Goal: Transaction & Acquisition: Subscribe to service/newsletter

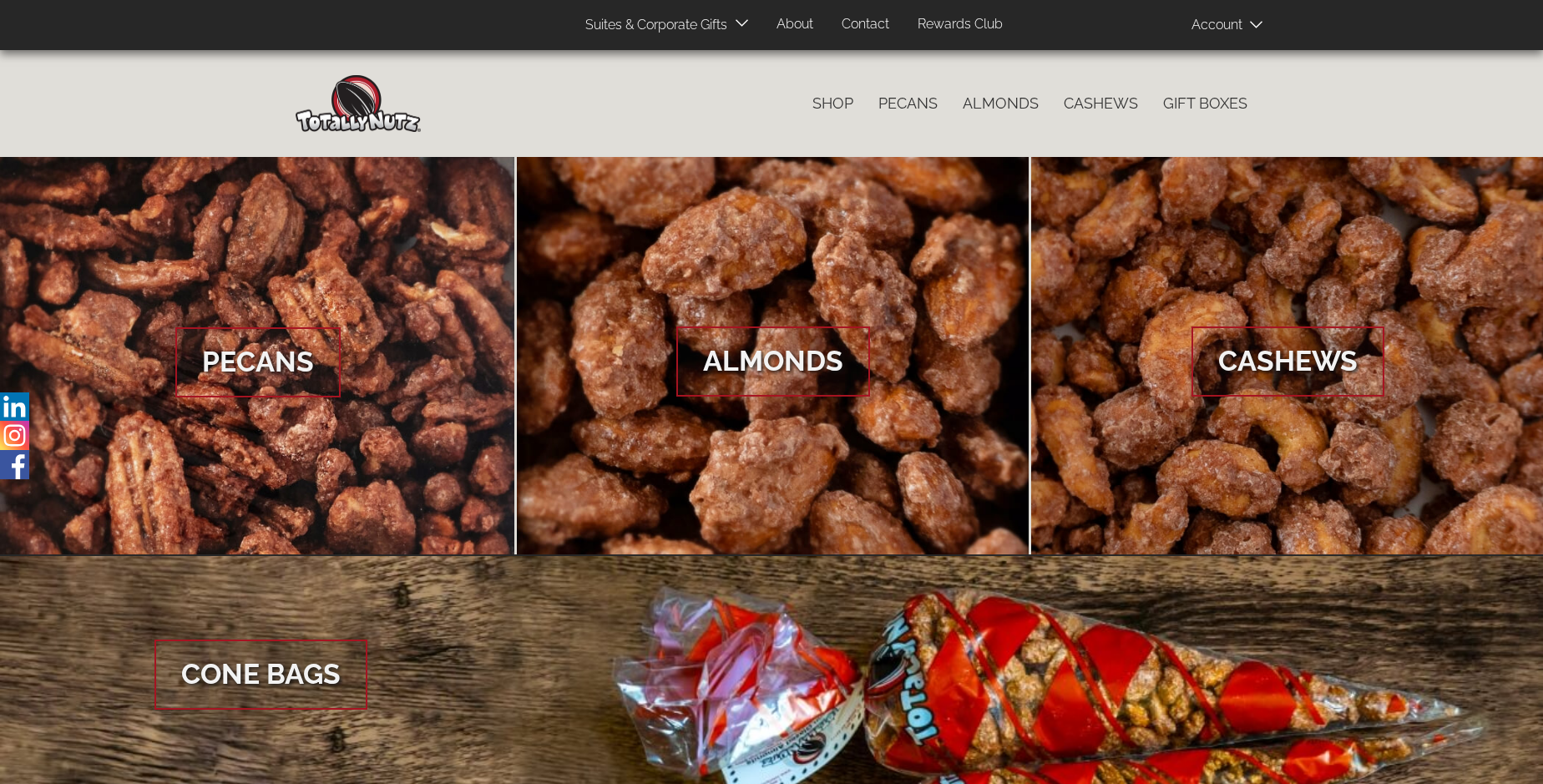
scroll to position [2495, 0]
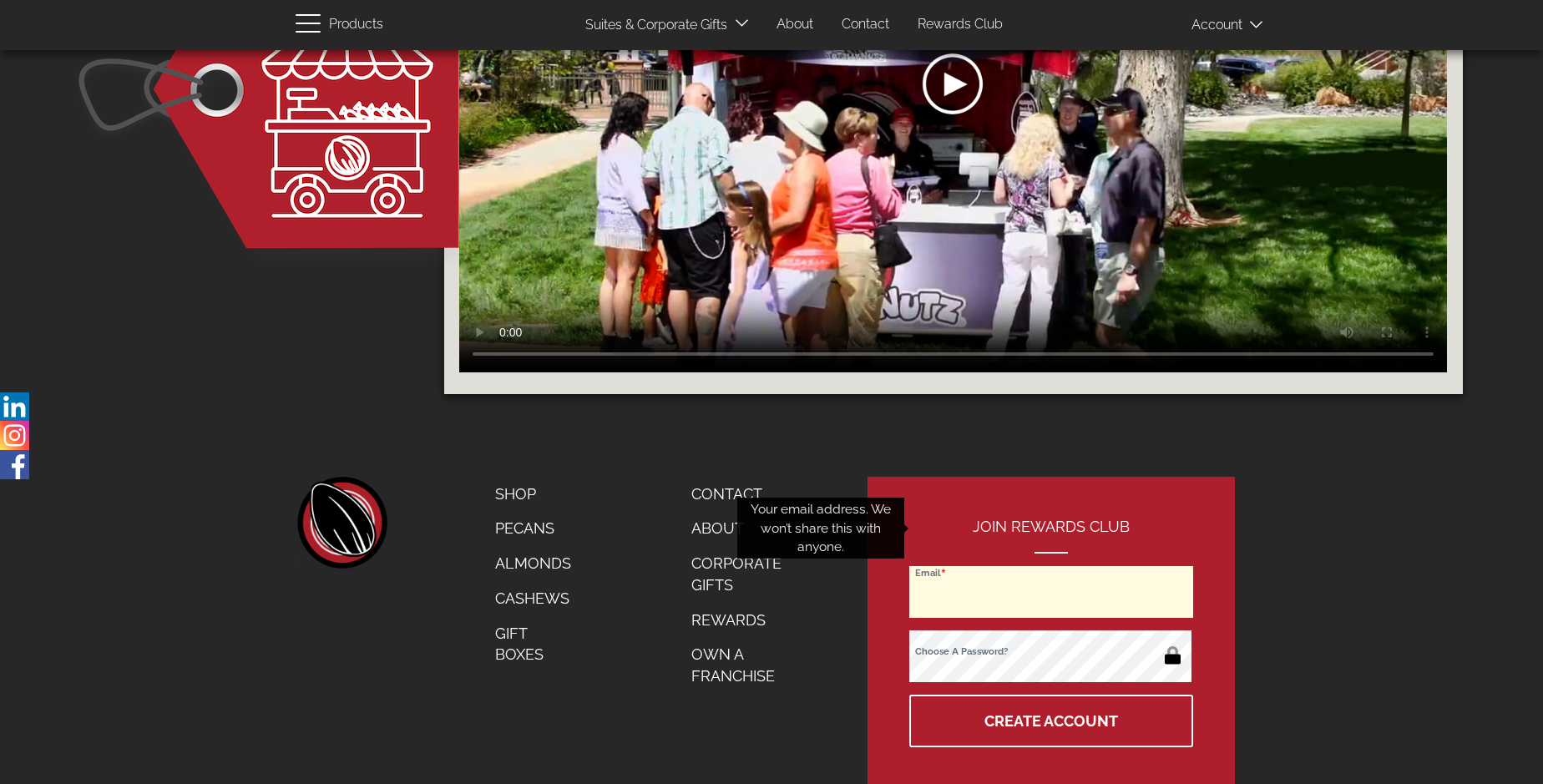
click at [1052, 566] on input "Email" at bounding box center [1050, 591] width 283 height 51
type input "[EMAIL_ADDRESS][DOMAIN_NAME]"
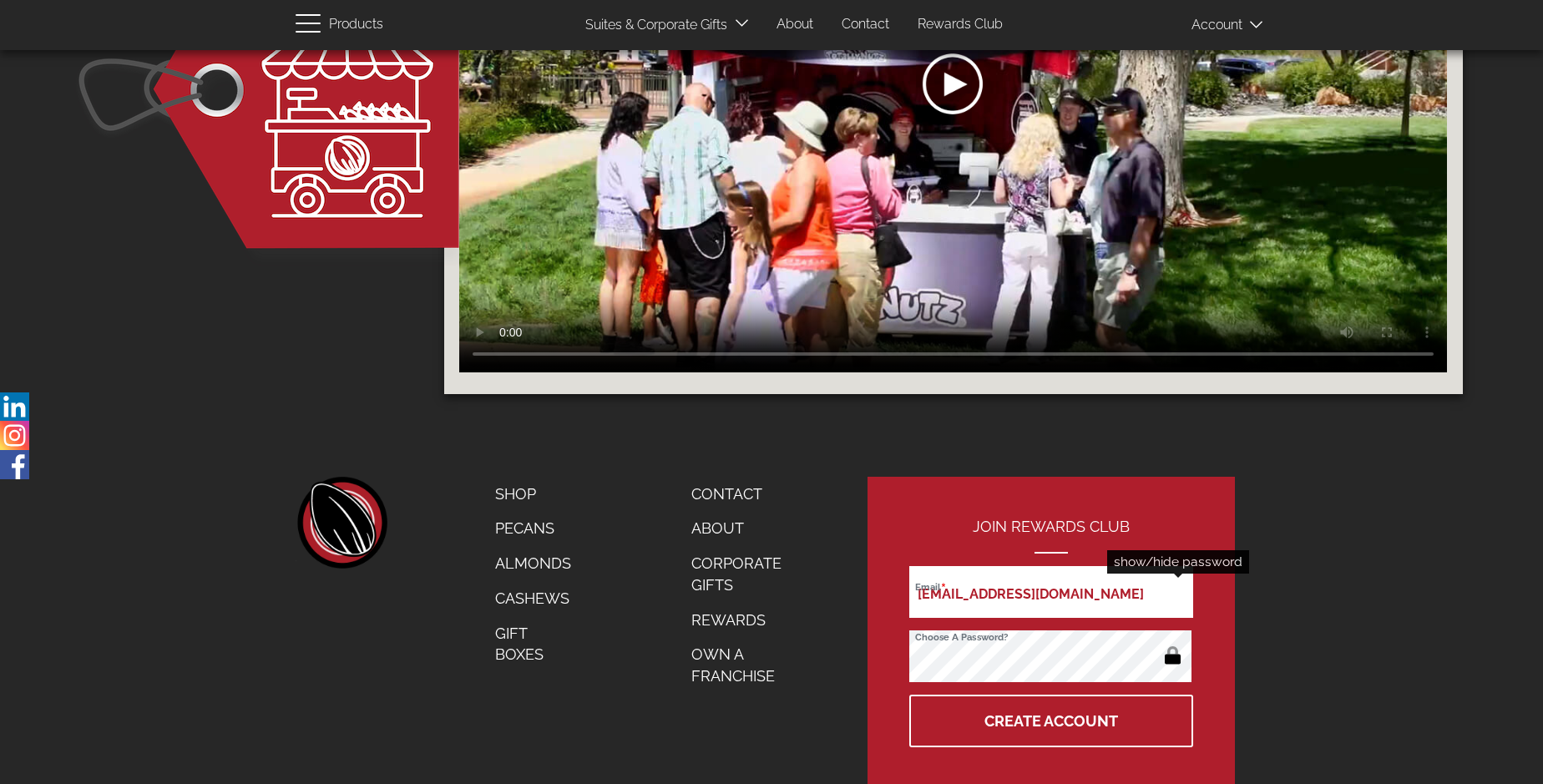
click at [1172, 644] on button "button" at bounding box center [1172, 657] width 32 height 27
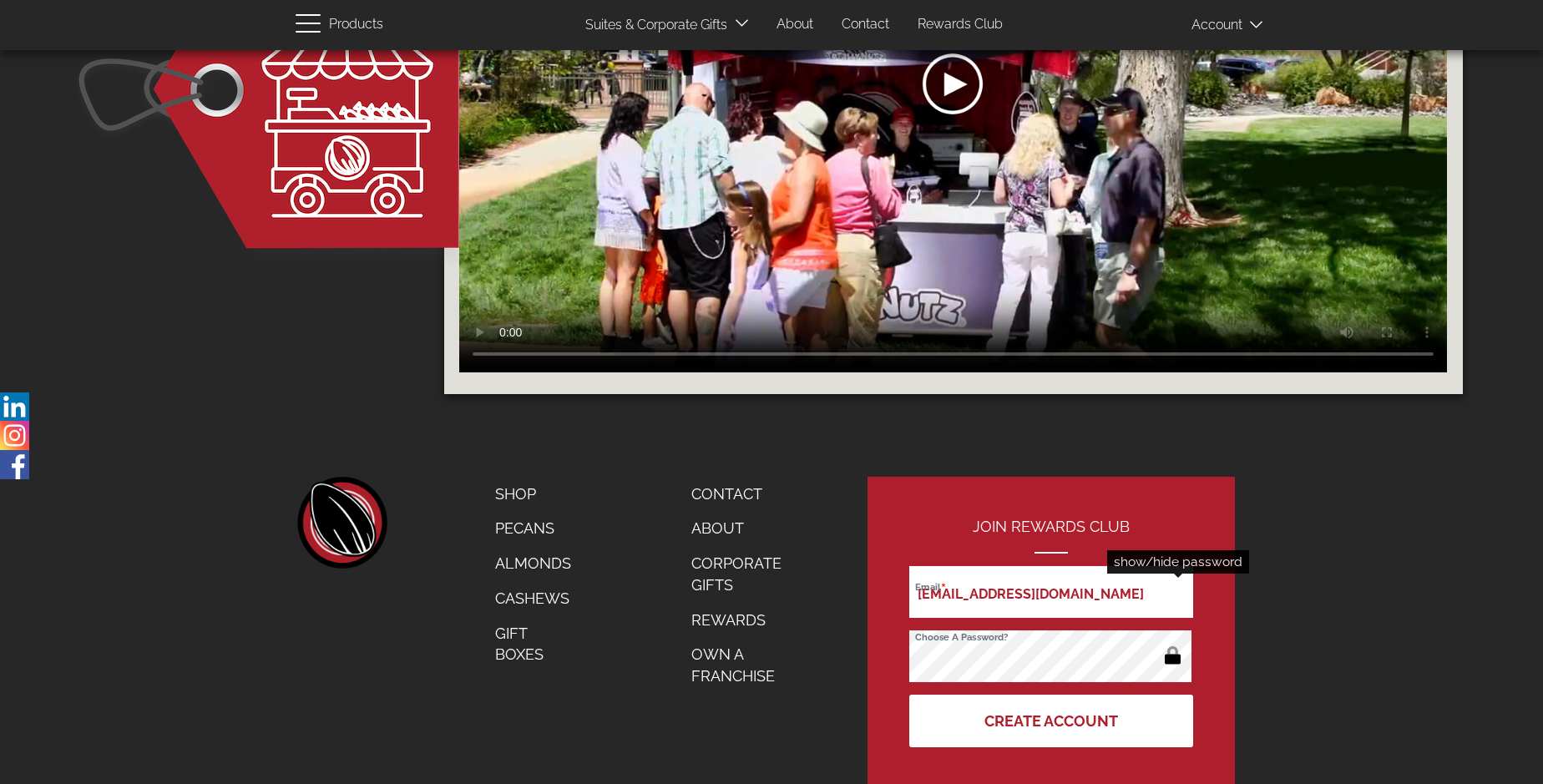
click at [1052, 694] on button "Create Account" at bounding box center [1050, 720] width 283 height 52
